Goal: Task Accomplishment & Management: Manage account settings

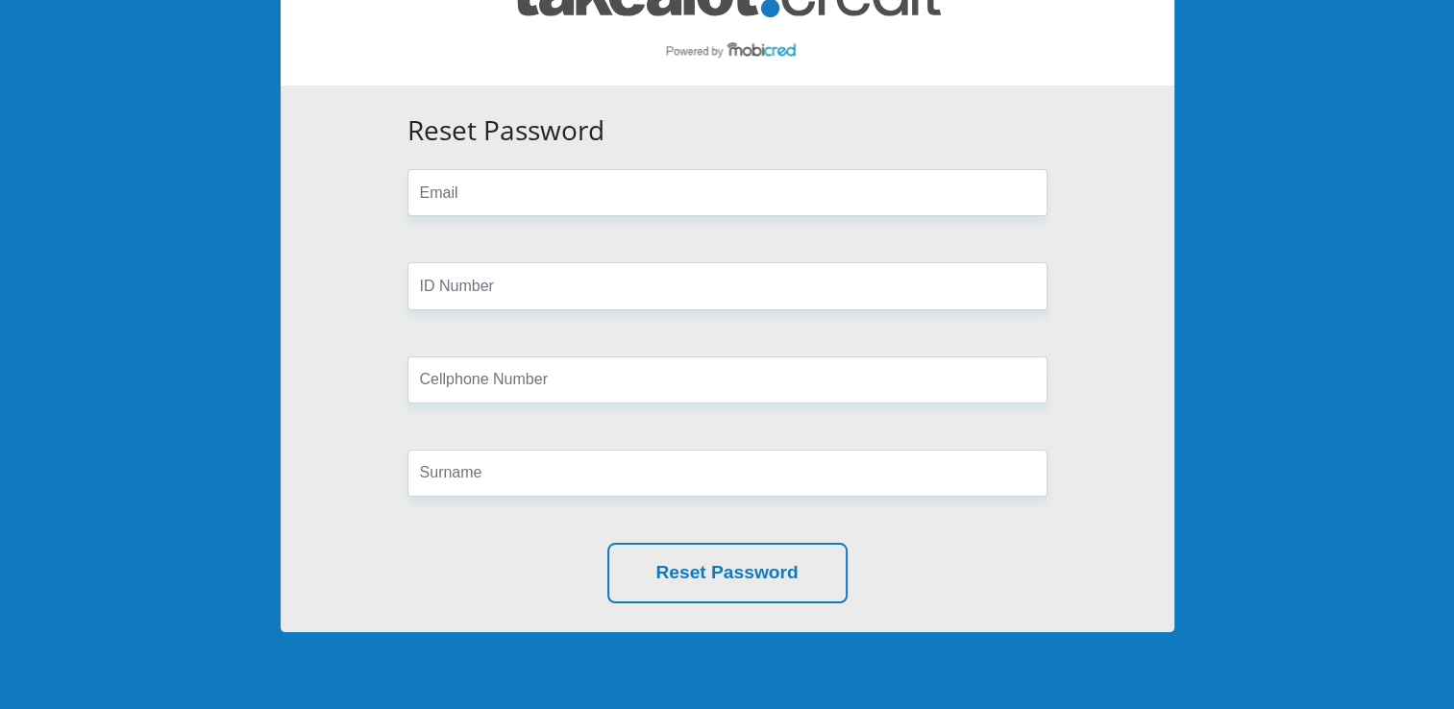
scroll to position [86, 0]
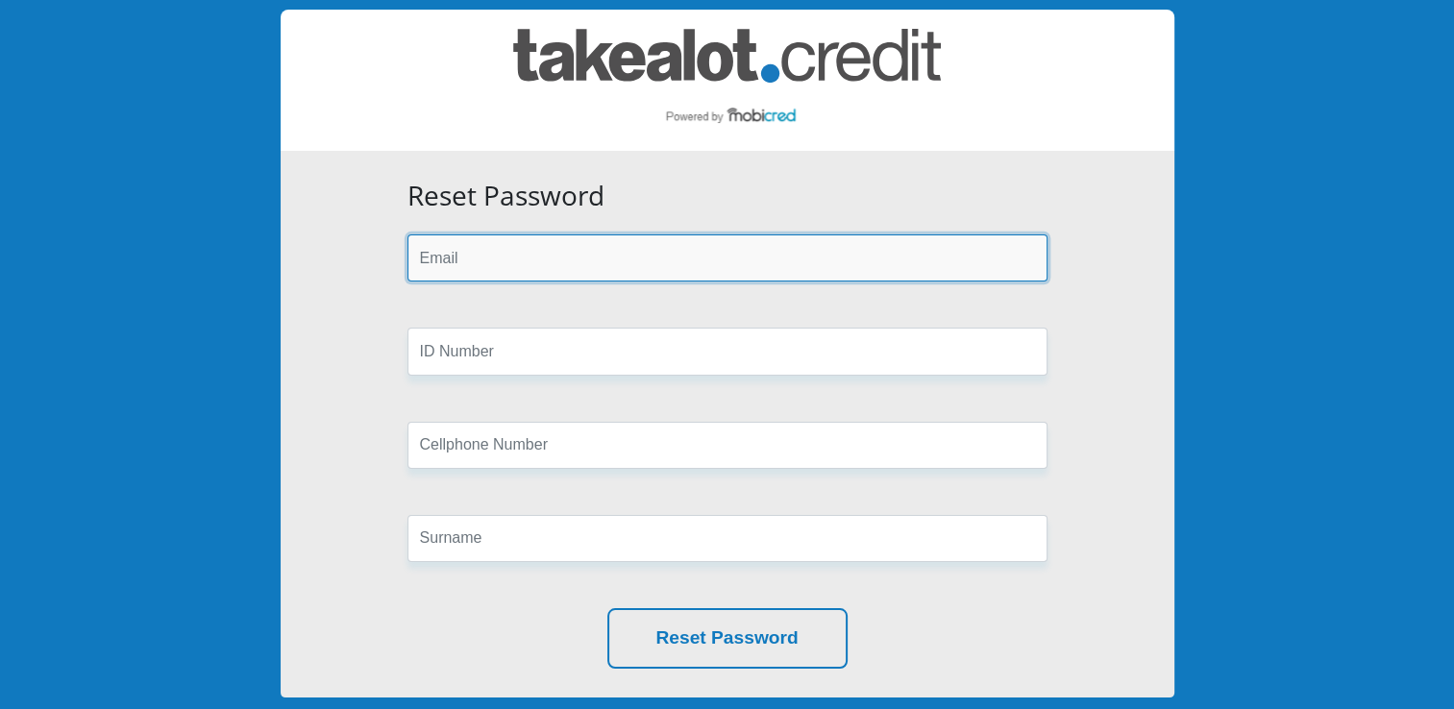
click at [576, 253] on input "email" at bounding box center [727, 257] width 640 height 47
type input "nomzamoanele222@gmail.com"
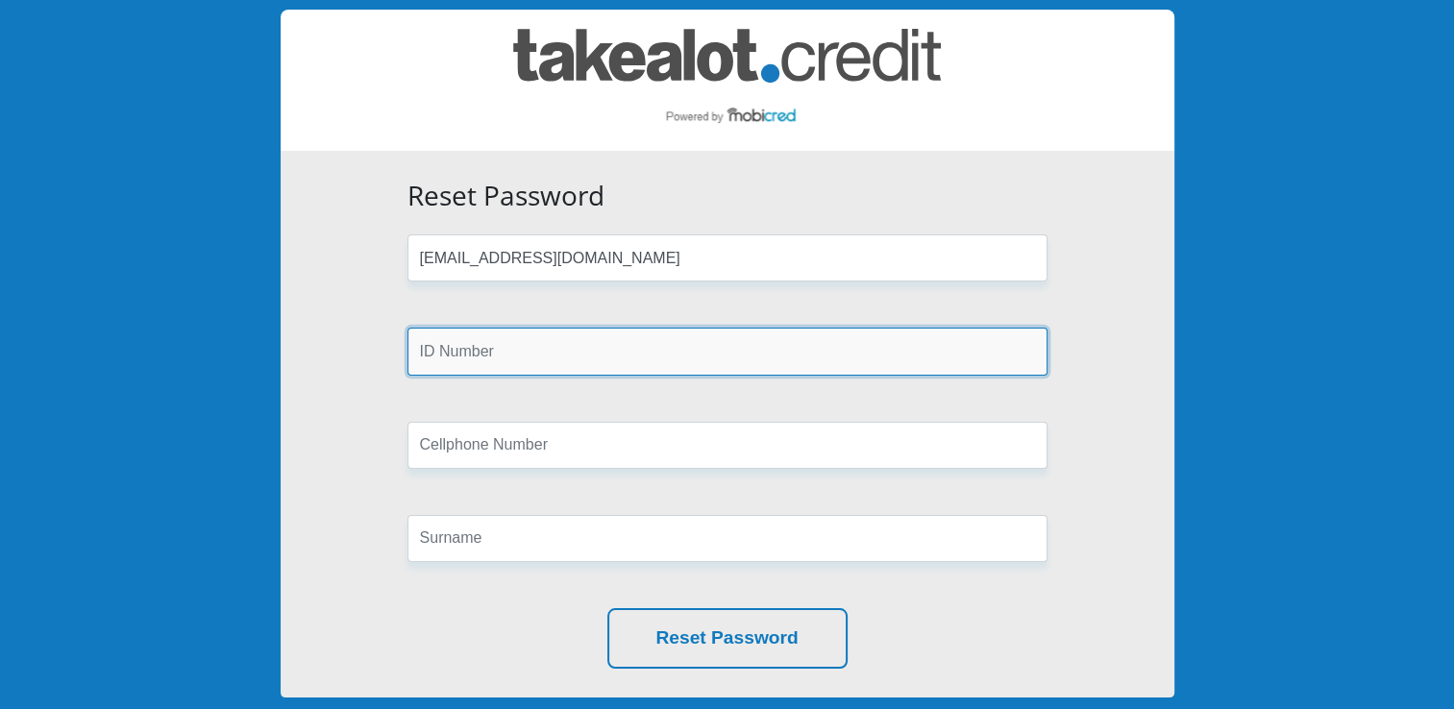
click at [484, 354] on input "text" at bounding box center [727, 351] width 640 height 47
type input "9505120222087"
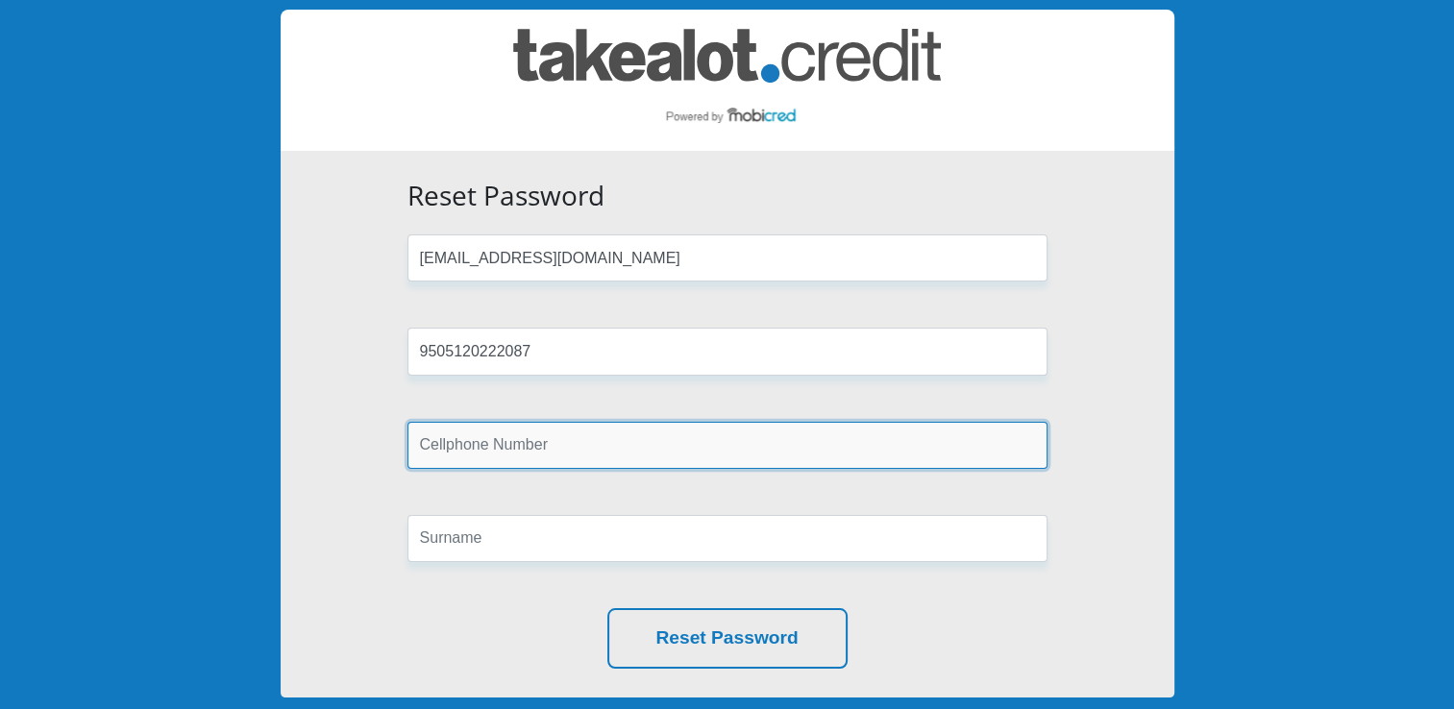
click at [524, 442] on input "text" at bounding box center [727, 445] width 640 height 47
type input "0790479267"
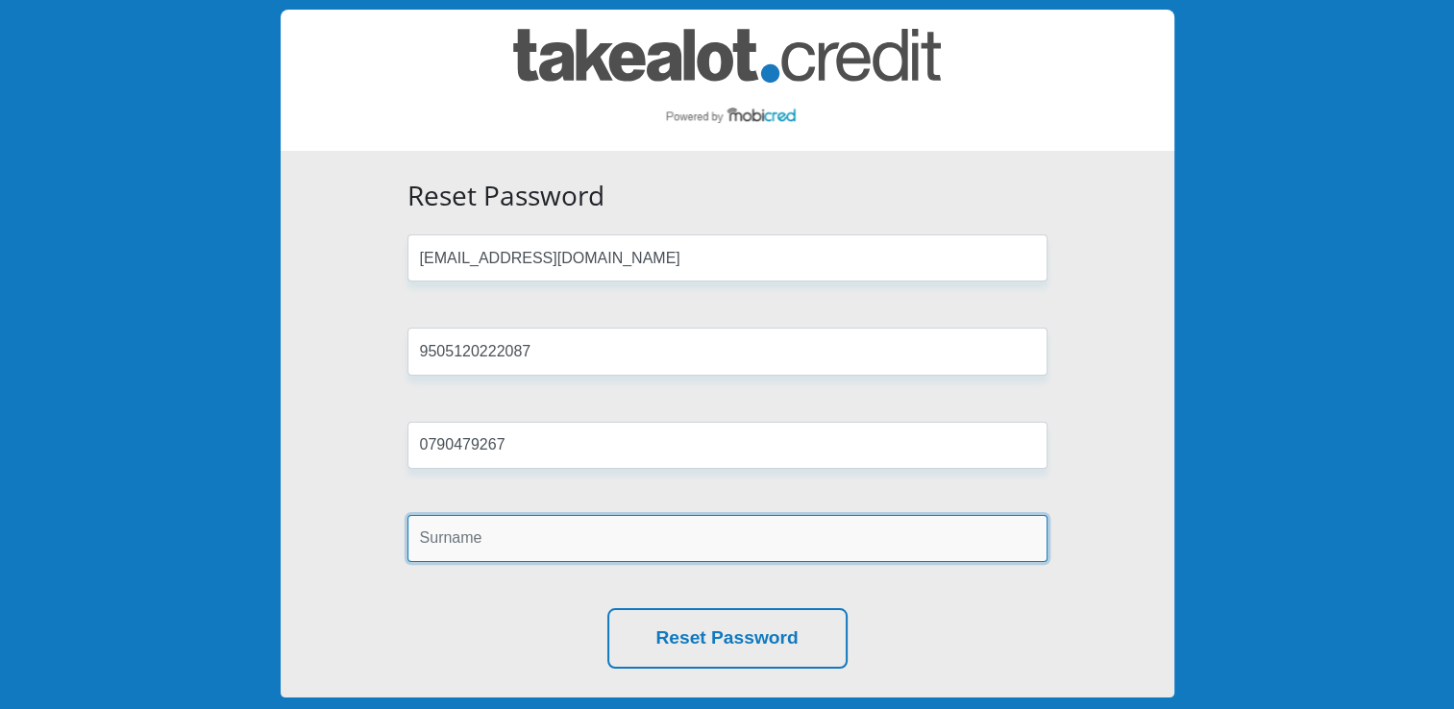
click at [505, 527] on input "text" at bounding box center [727, 538] width 640 height 47
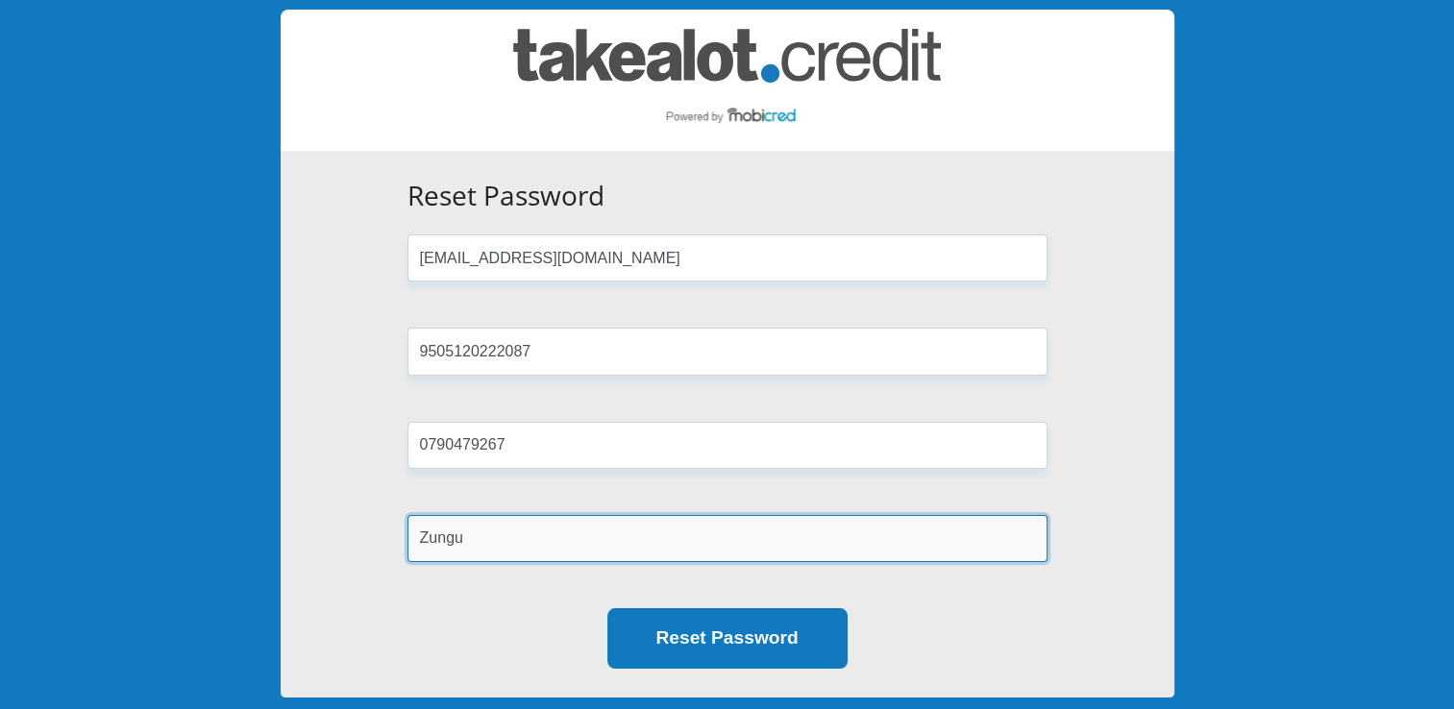
type input "Zungu"
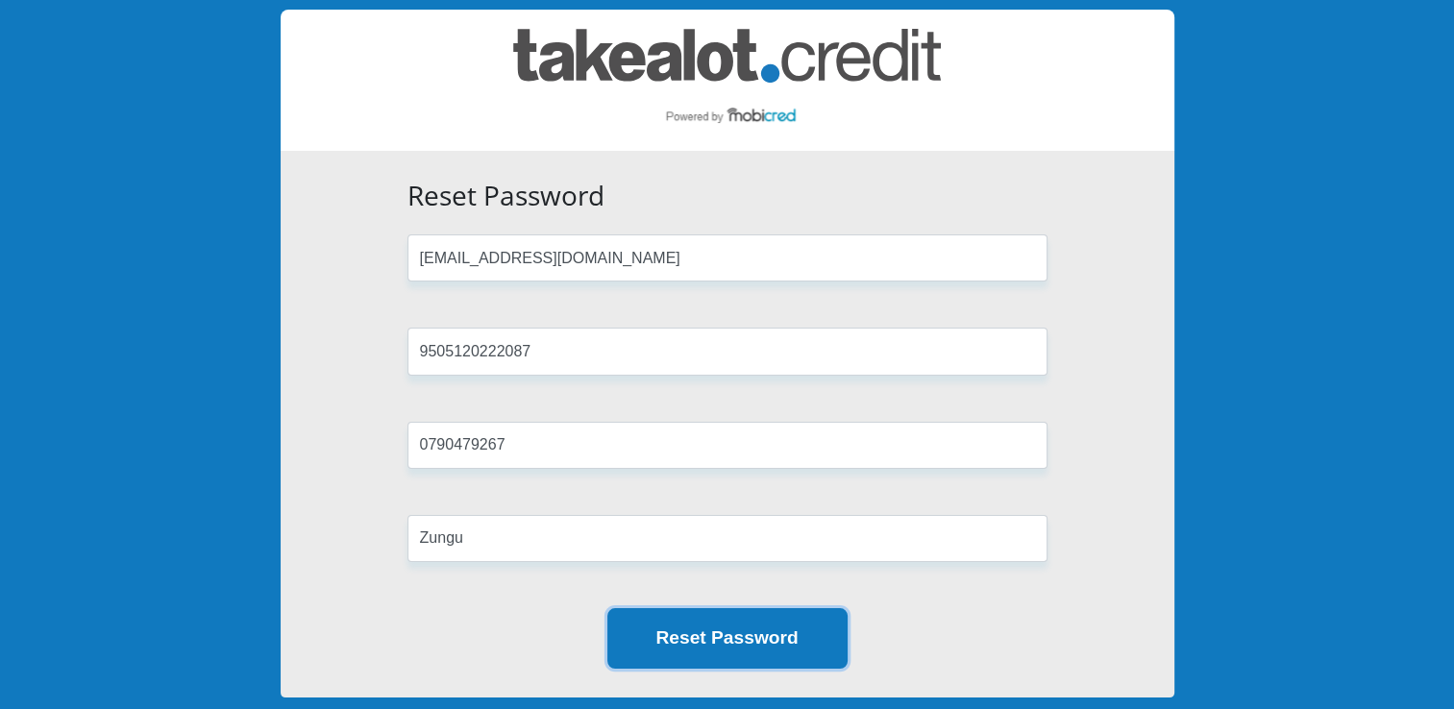
click at [680, 649] on button "Reset Password" at bounding box center [727, 638] width 240 height 61
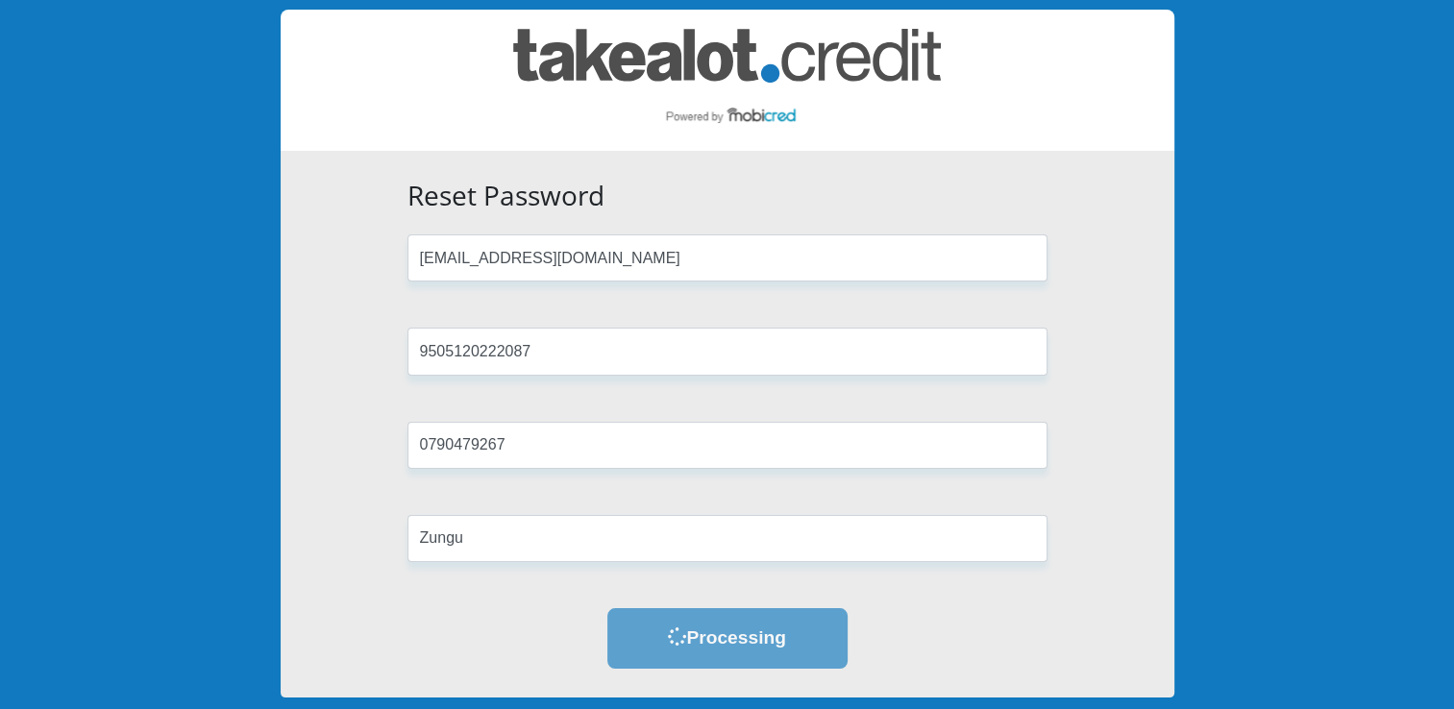
scroll to position [0, 0]
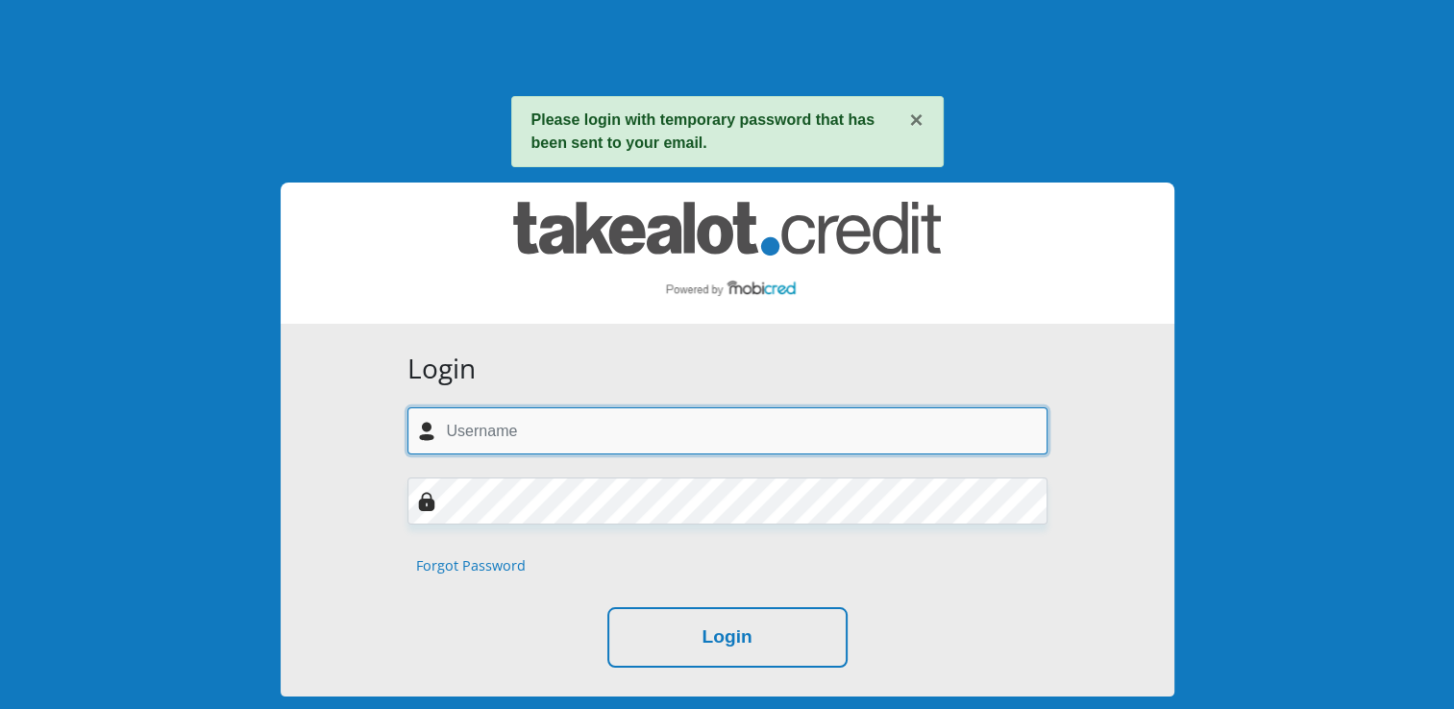
click at [500, 426] on input "text" at bounding box center [727, 430] width 640 height 47
type input "nomzamoanele222@gmail.com"
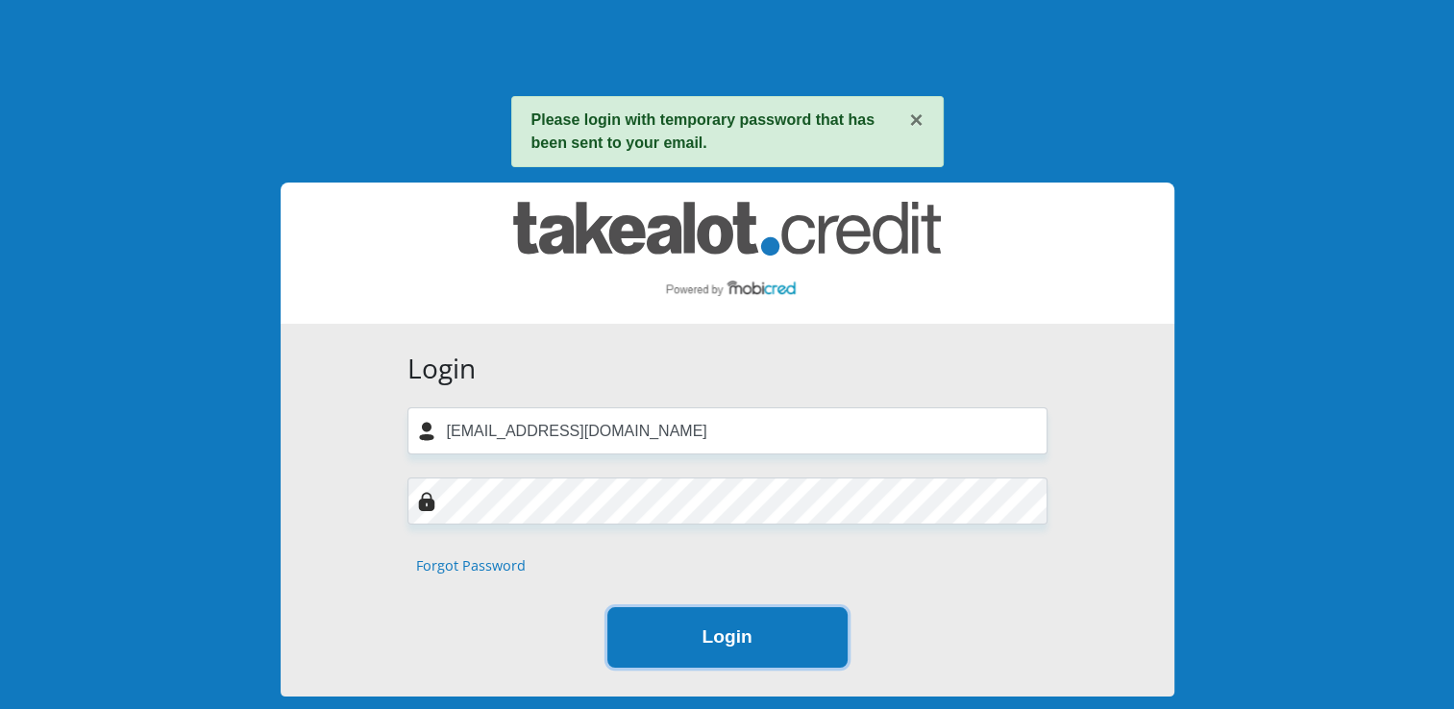
click at [696, 644] on button "Login" at bounding box center [727, 637] width 240 height 61
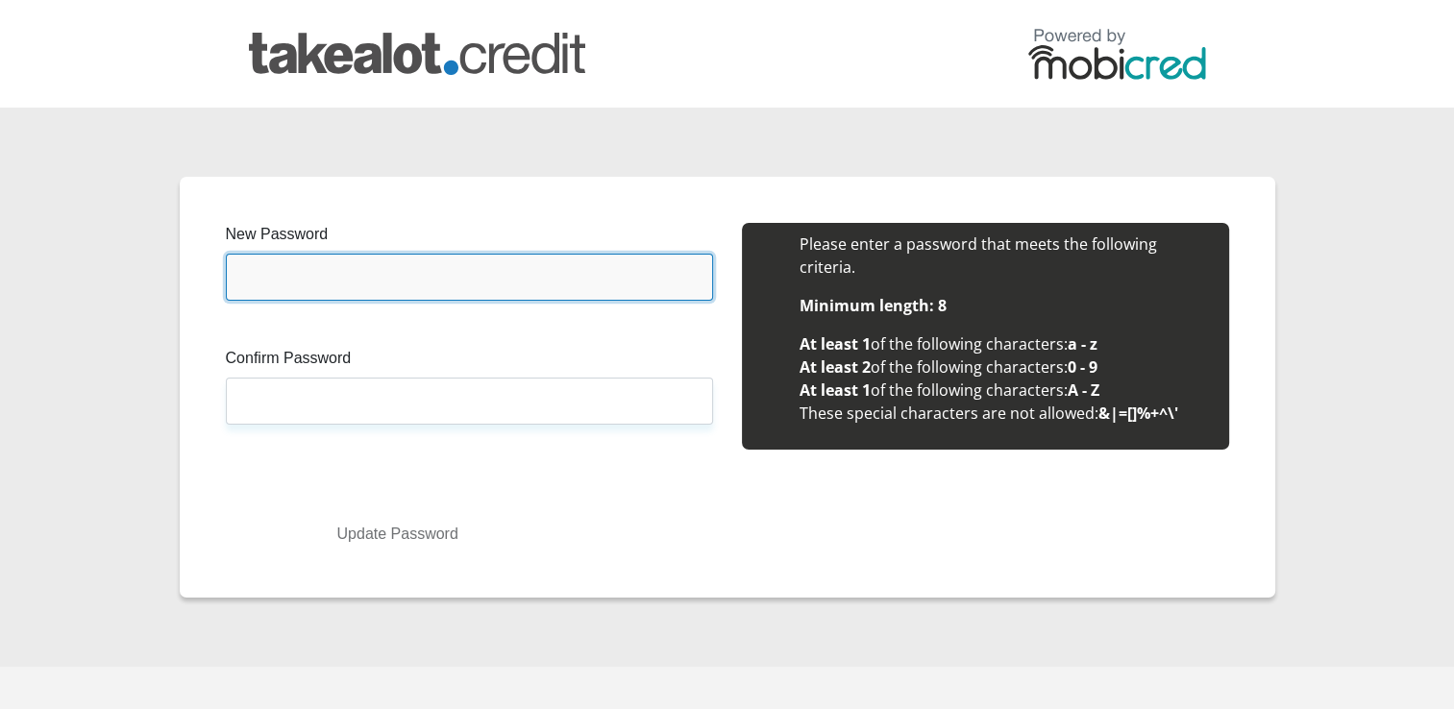
click at [356, 267] on input "New Password" at bounding box center [469, 277] width 487 height 47
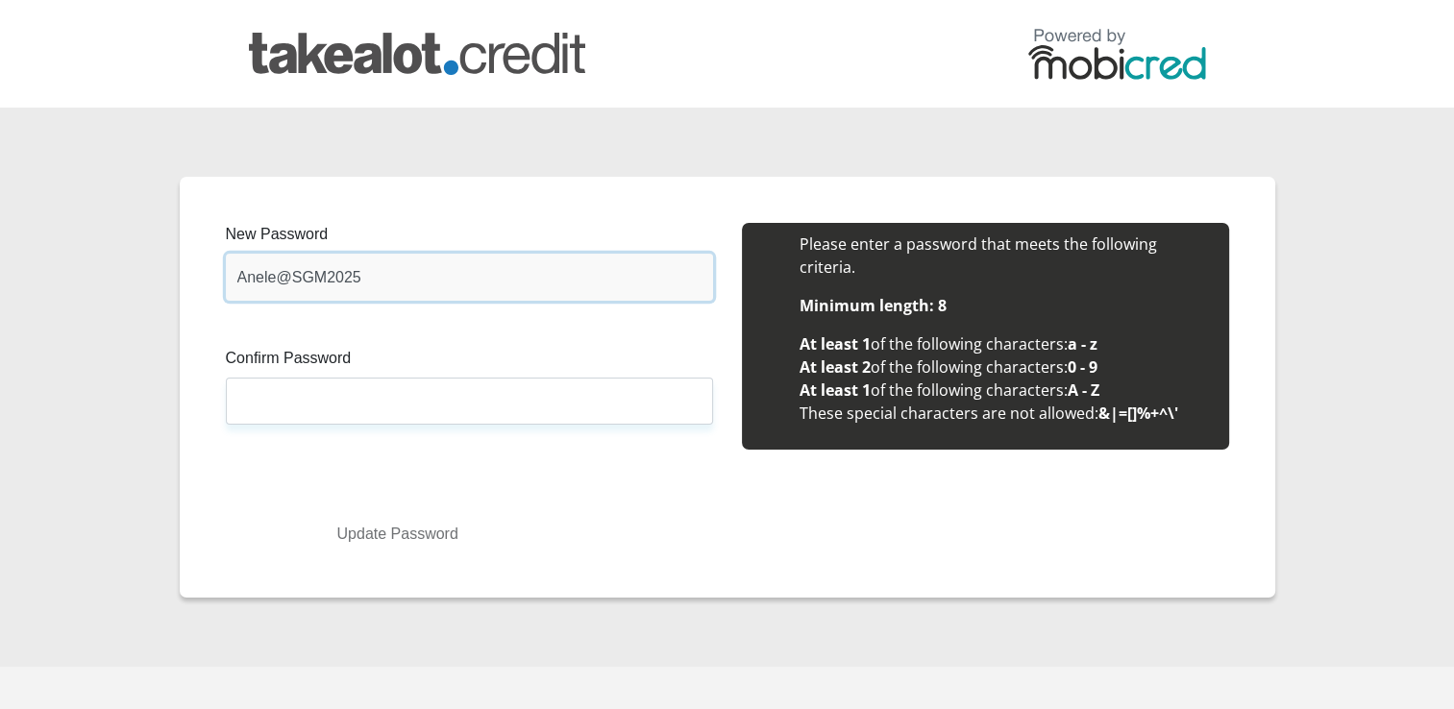
type input "Anele@SGM2025"
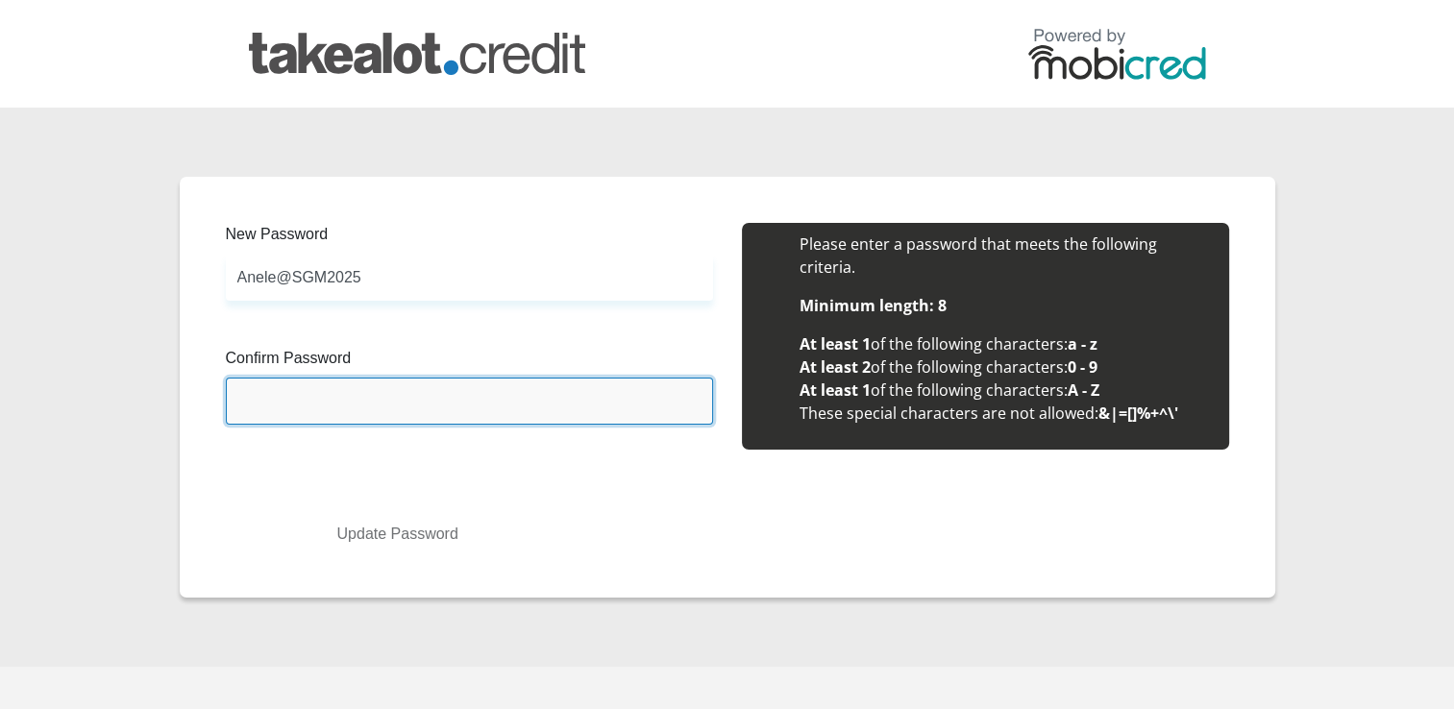
click at [336, 413] on input "Confirm Password" at bounding box center [469, 401] width 487 height 47
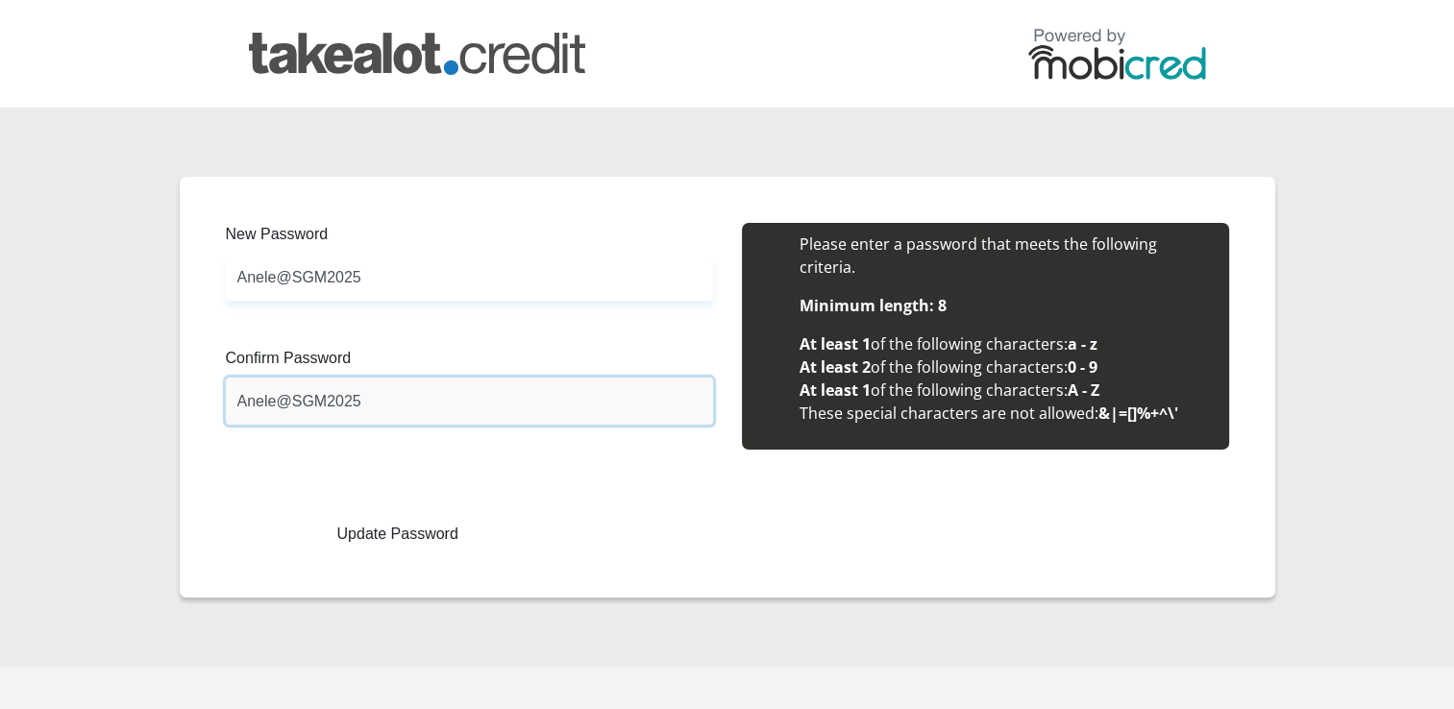
type input "Anele@SGM2025"
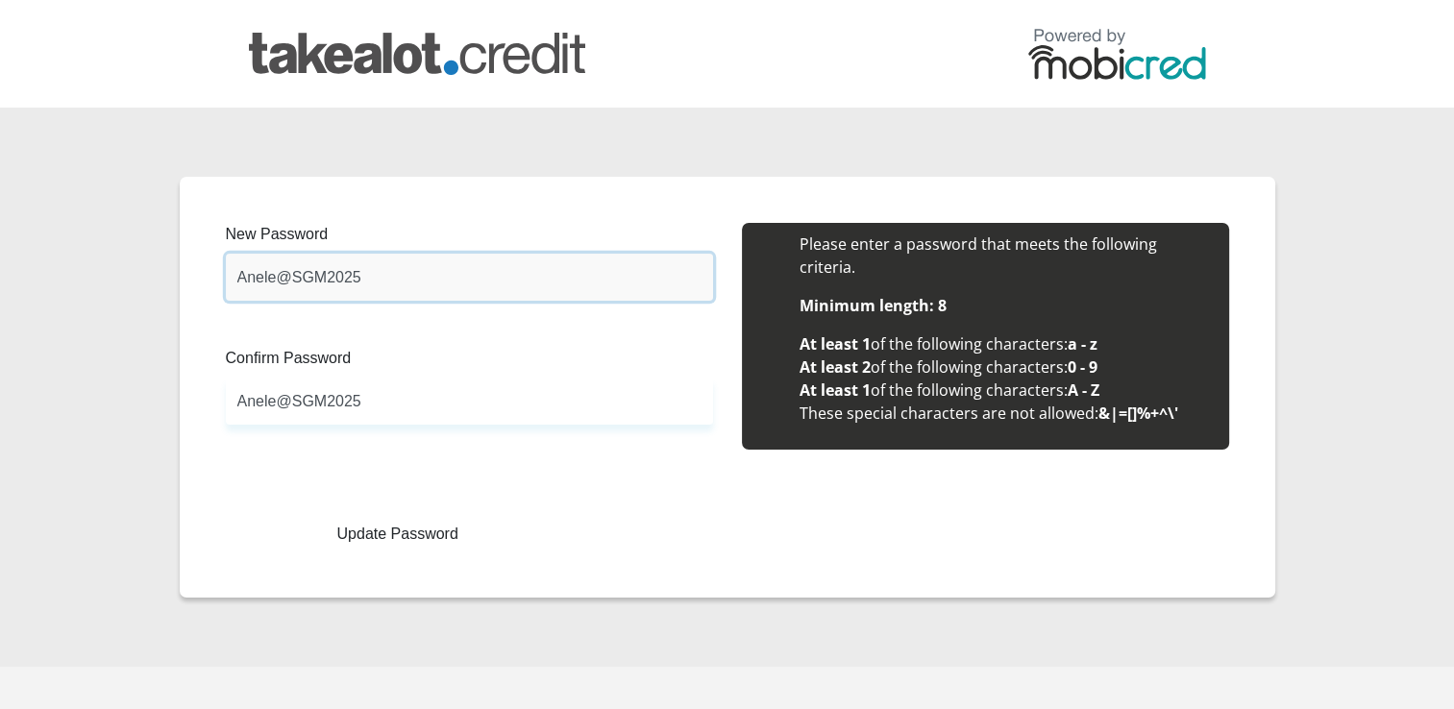
click at [416, 270] on input "Anele@SGM2025" at bounding box center [469, 277] width 487 height 47
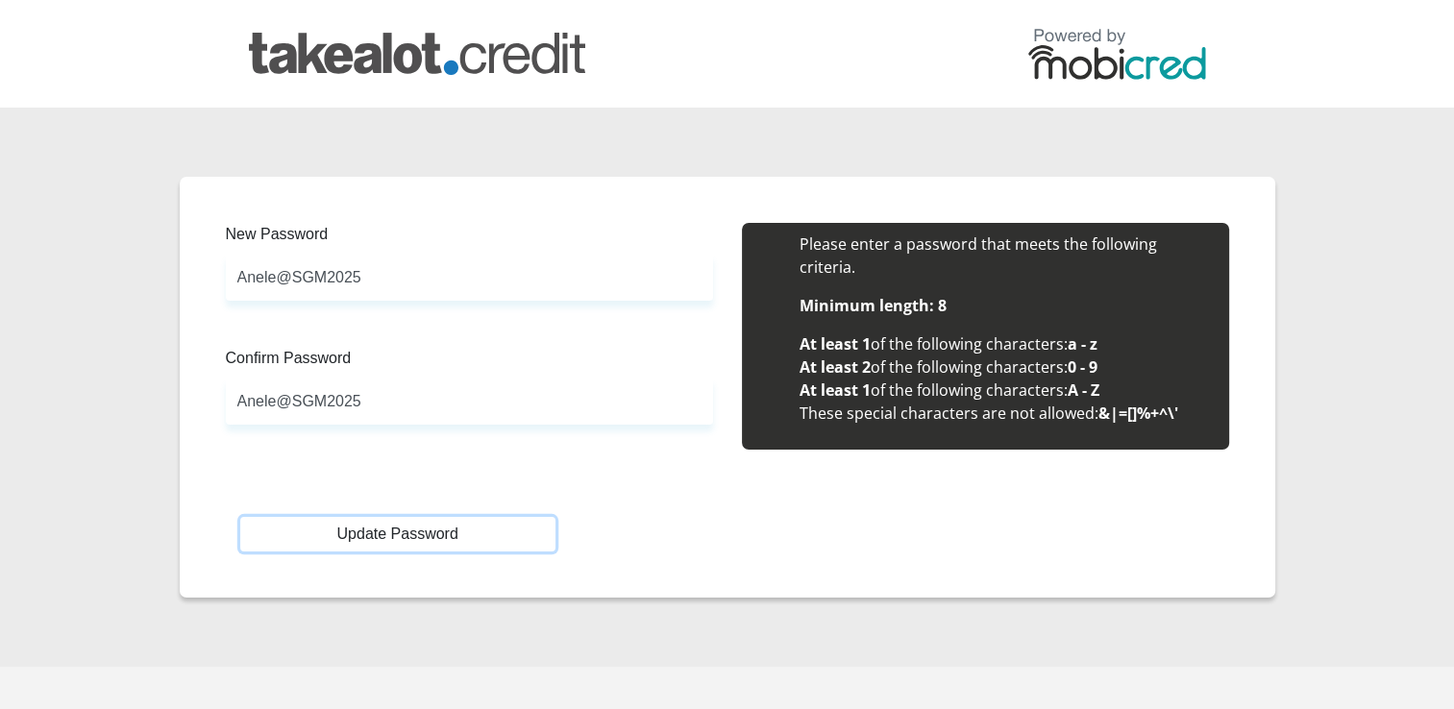
click at [384, 532] on button "Update Password" at bounding box center [397, 534] width 315 height 35
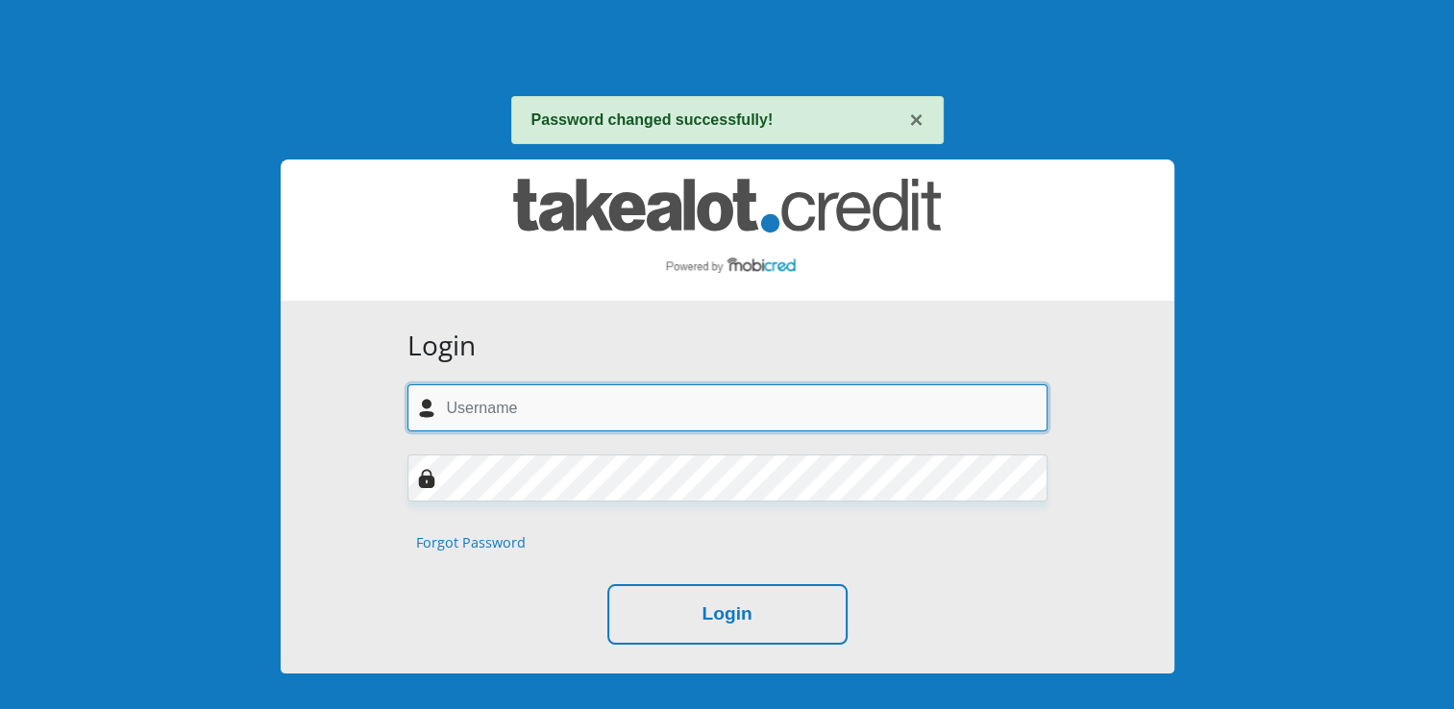
click at [487, 404] on input "text" at bounding box center [727, 407] width 640 height 47
type input "[EMAIL_ADDRESS][DOMAIN_NAME]"
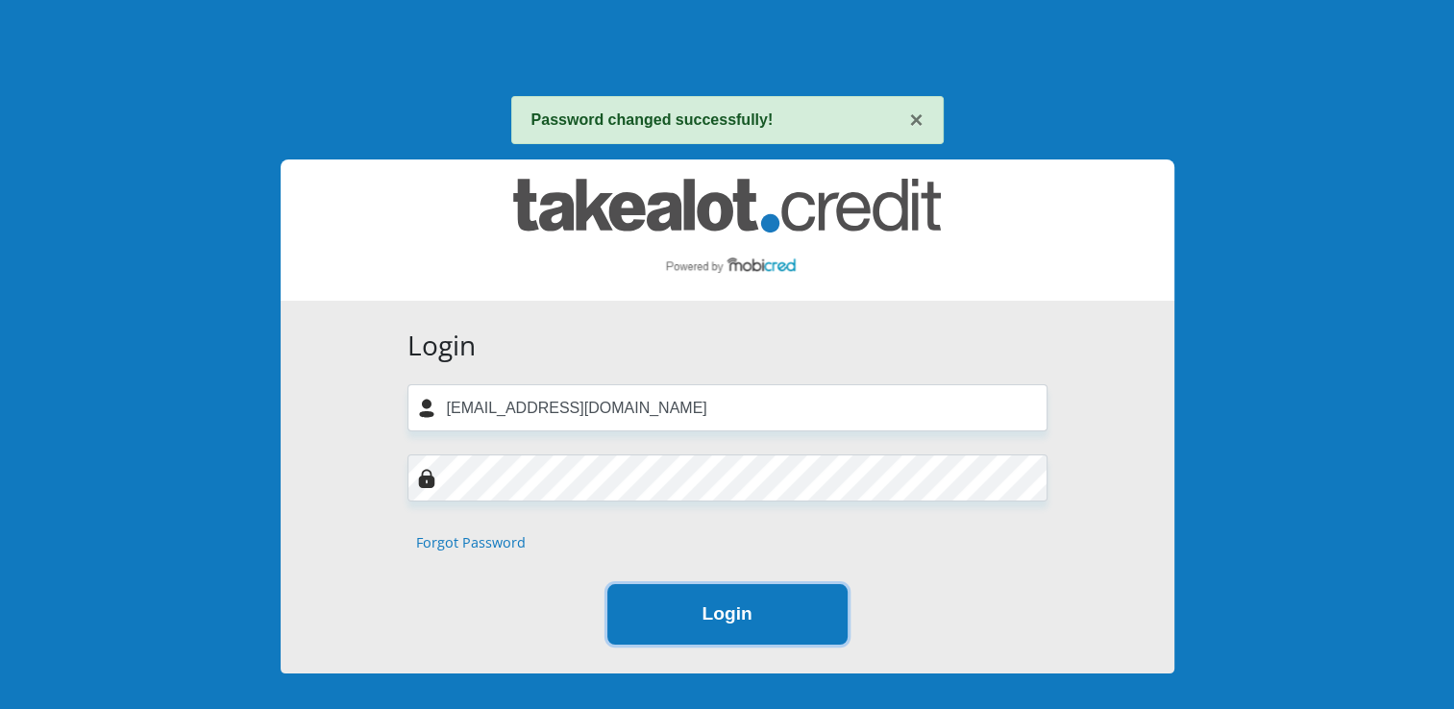
click at [779, 621] on button "Login" at bounding box center [727, 614] width 240 height 61
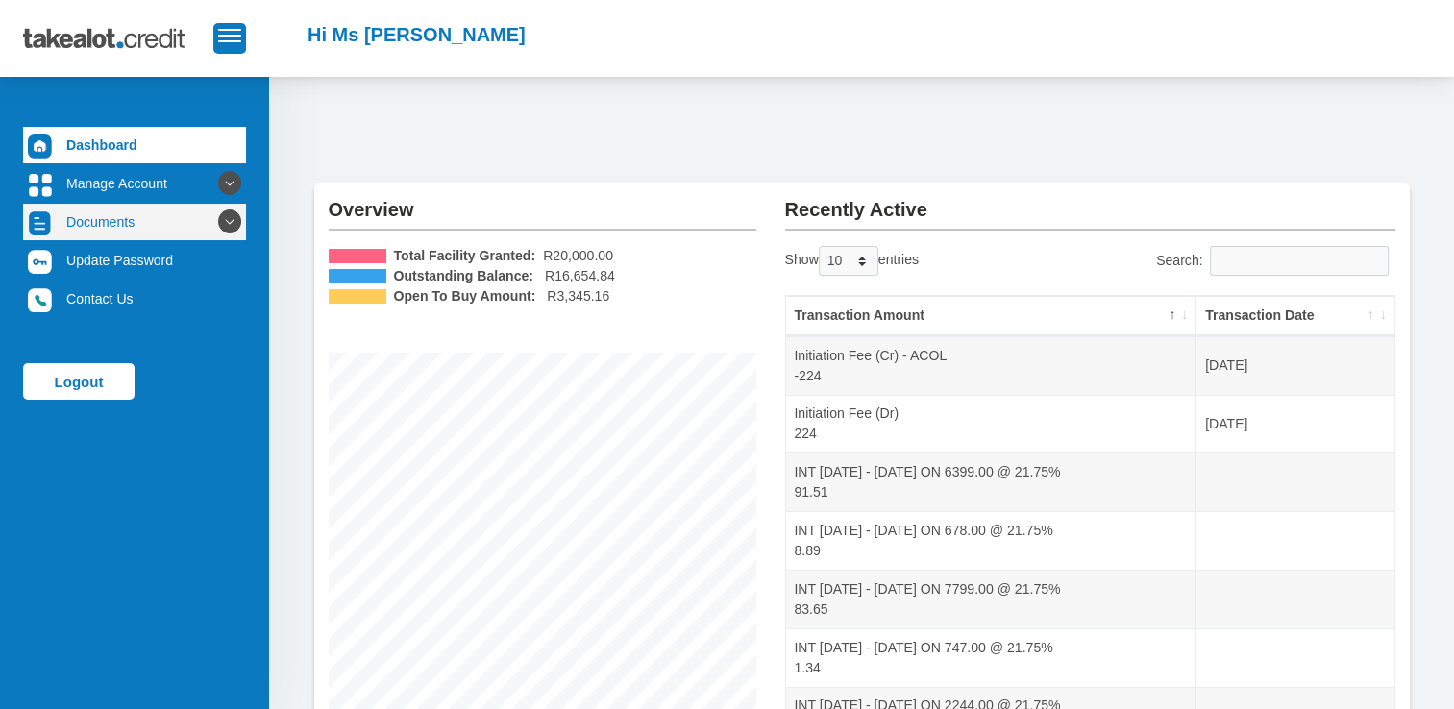
click at [89, 218] on link "Documents" at bounding box center [134, 222] width 223 height 37
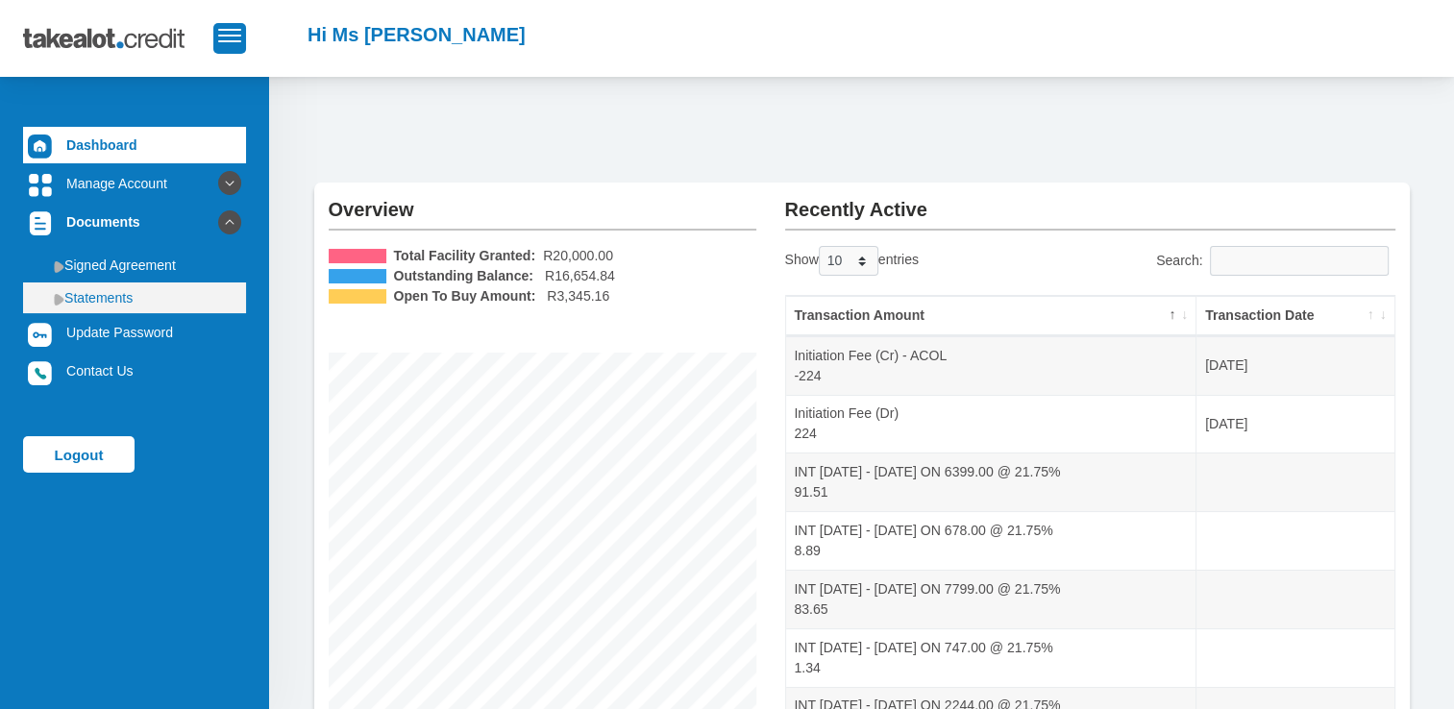
click at [110, 302] on link "Statements" at bounding box center [134, 297] width 223 height 31
click at [63, 305] on img at bounding box center [59, 299] width 11 height 12
click at [60, 298] on img at bounding box center [59, 299] width 11 height 12
click at [110, 294] on link "Statements" at bounding box center [134, 297] width 223 height 31
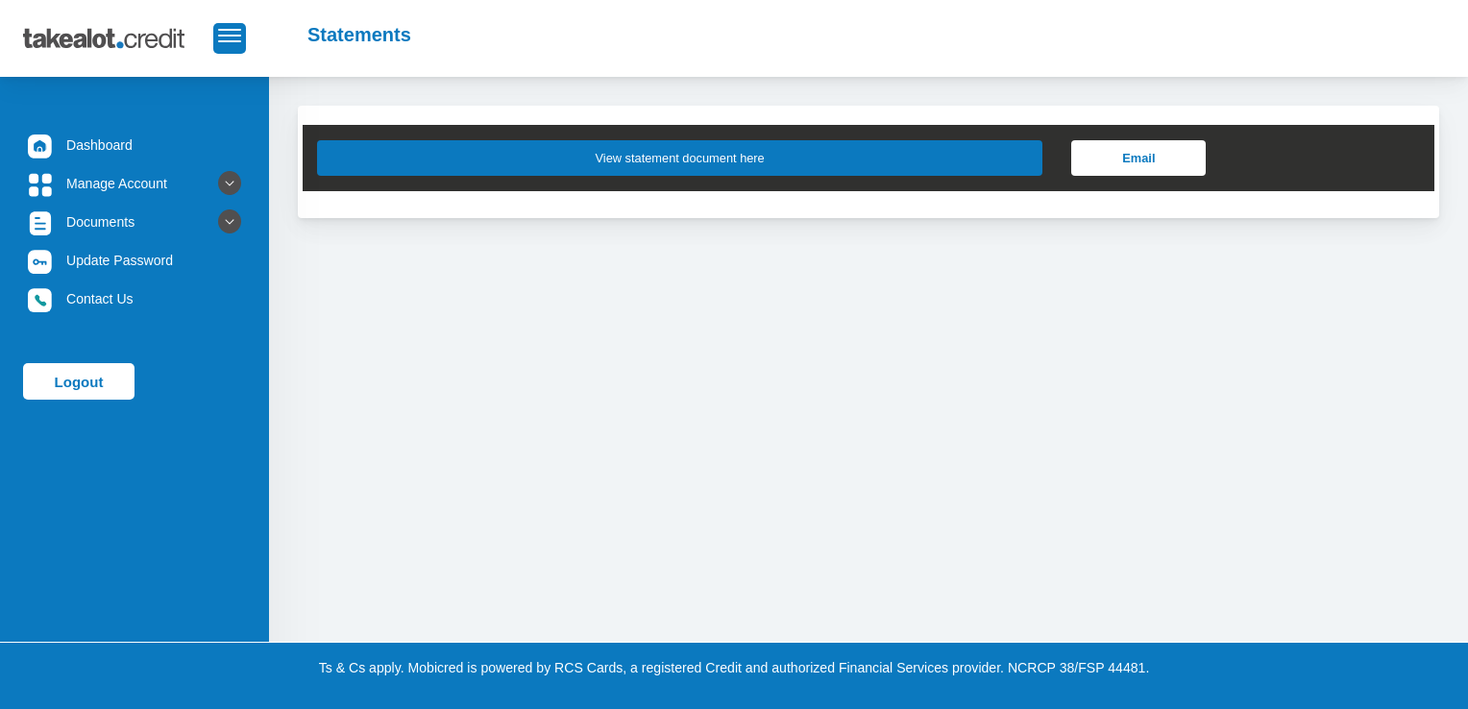
click at [780, 170] on button "View statement document here" at bounding box center [679, 158] width 725 height 36
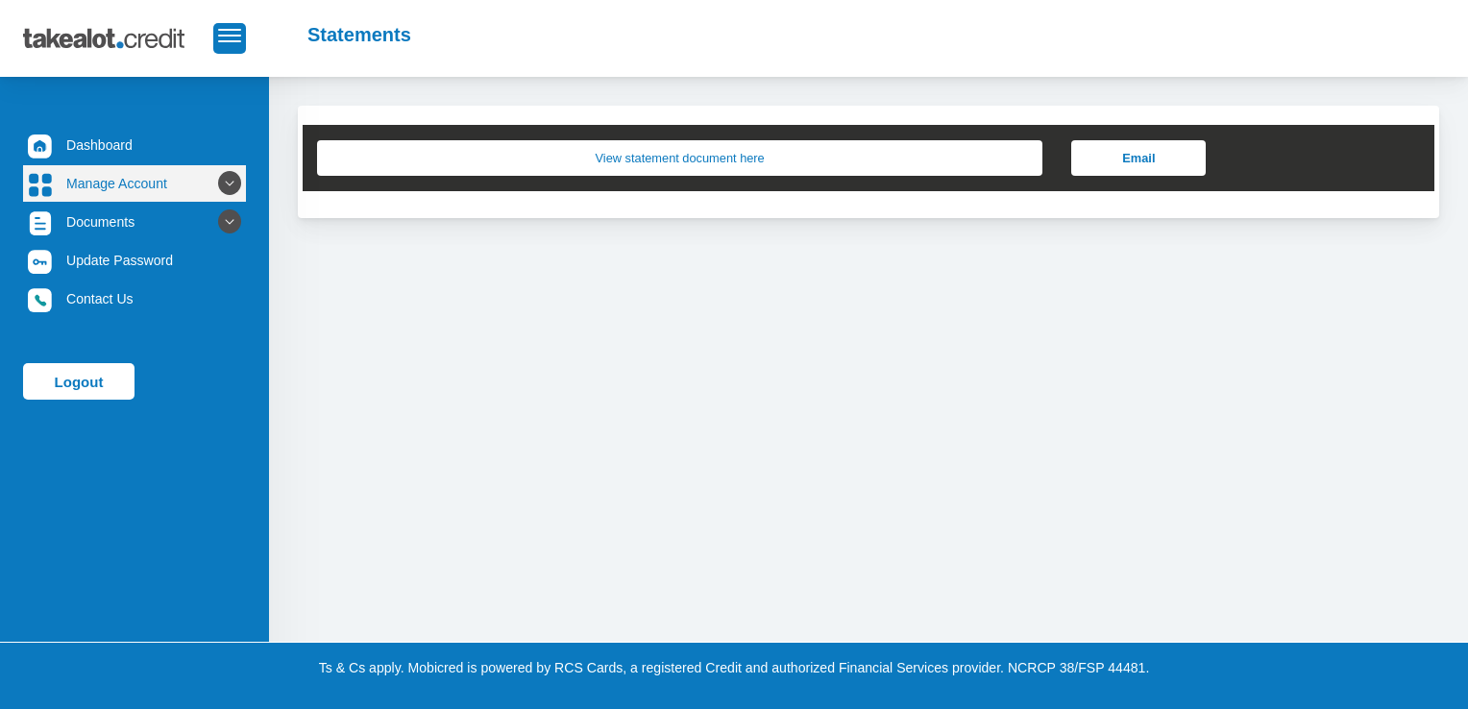
click at [148, 187] on link "Manage Account" at bounding box center [134, 183] width 223 height 37
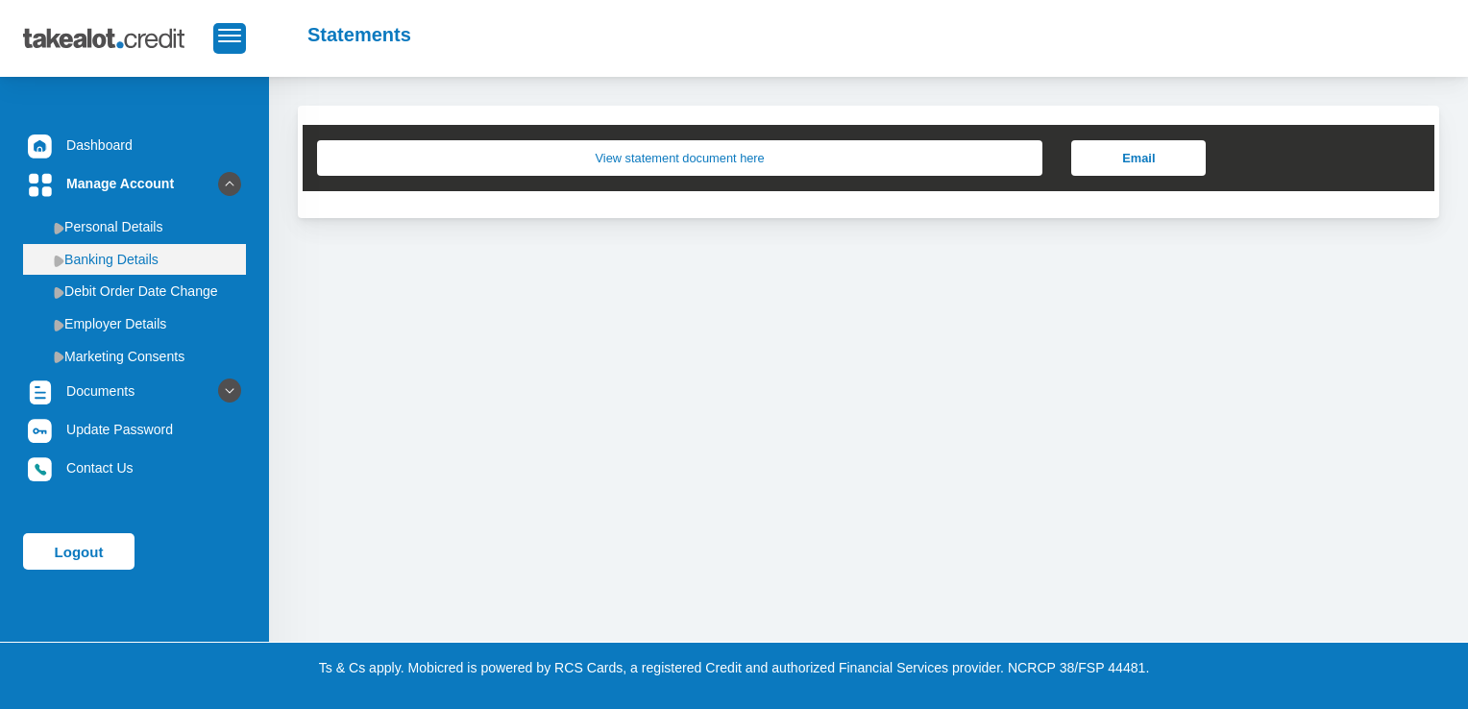
click at [138, 269] on link "Banking Details" at bounding box center [134, 259] width 223 height 31
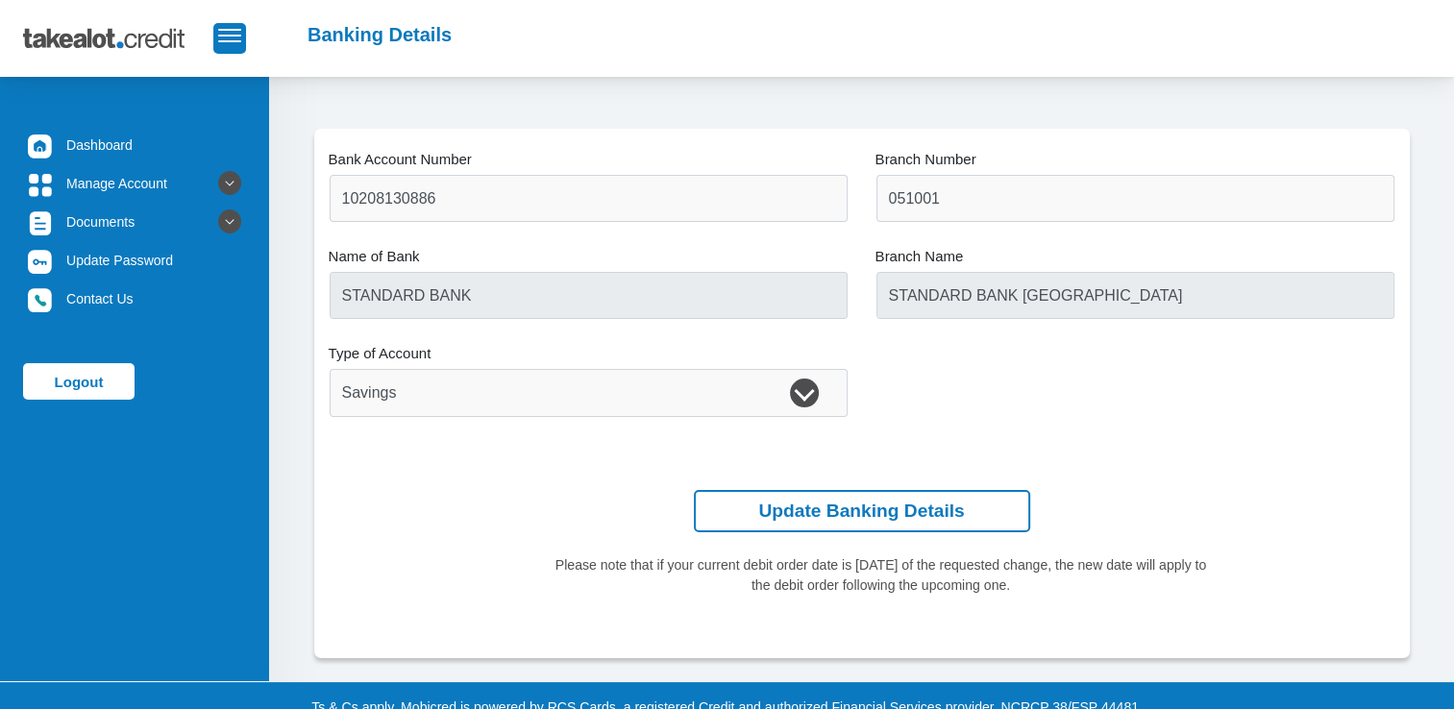
click at [800, 403] on div "Type of Account Cheque Savings" at bounding box center [589, 392] width 518 height 47
click at [76, 145] on link "Dashboard" at bounding box center [134, 145] width 223 height 37
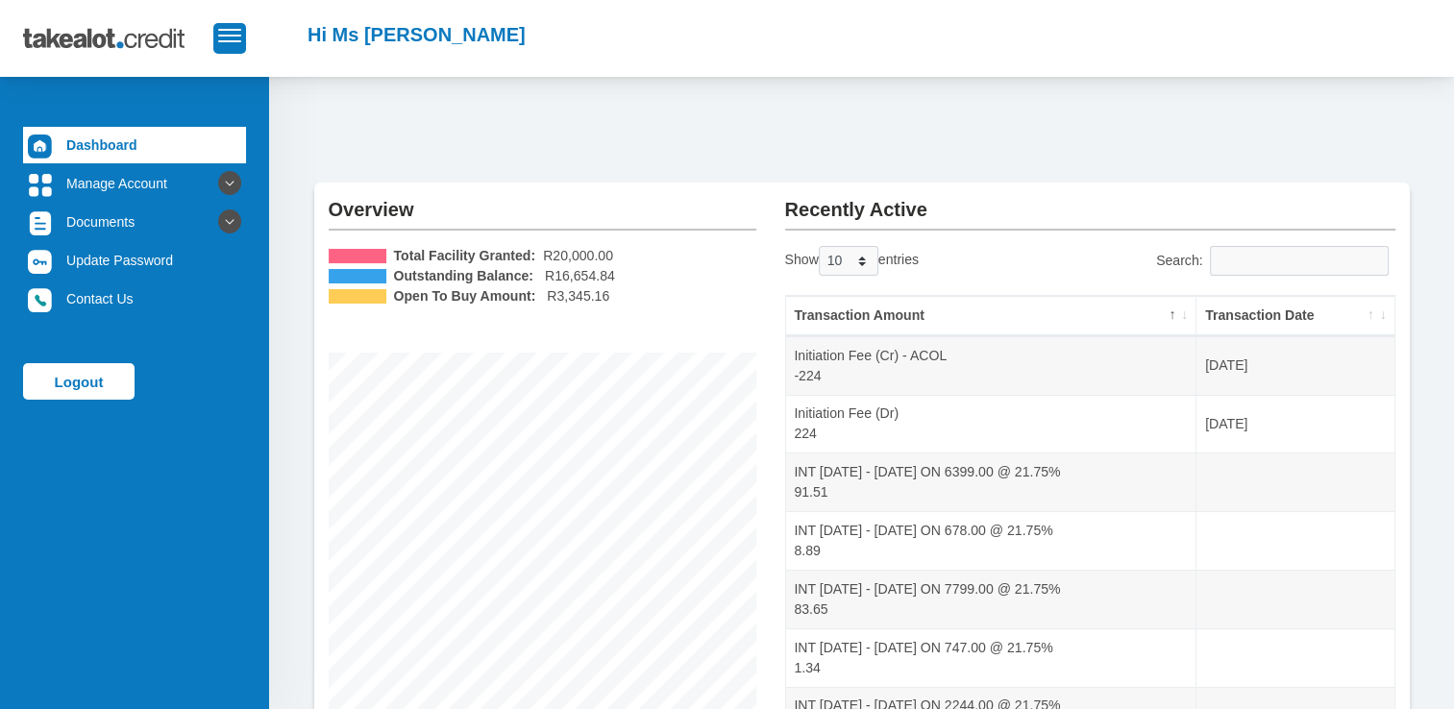
click at [1390, 94] on div "Overview Total Facility Granted: R20,000.00 Outstanding Balance: R16,654.84 Ope…" at bounding box center [861, 547] width 1185 height 940
